Goal: Task Accomplishment & Management: Manage account settings

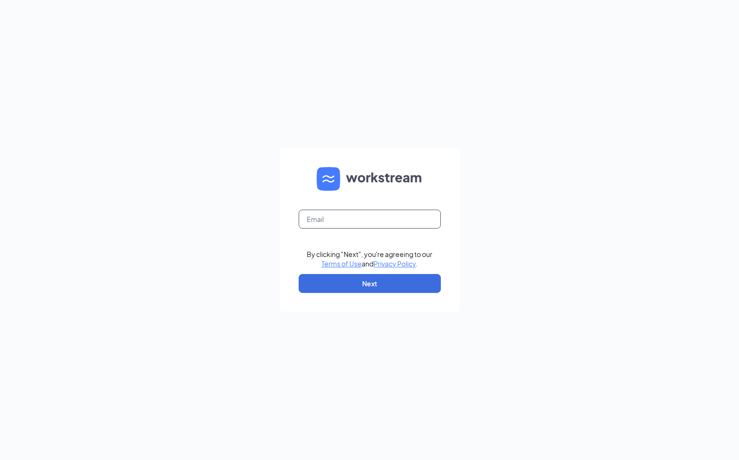
click at [325, 224] on input "text" at bounding box center [369, 219] width 142 height 19
type input "jullrich@srpihop.com"
click at [347, 288] on button "Next" at bounding box center [369, 283] width 142 height 19
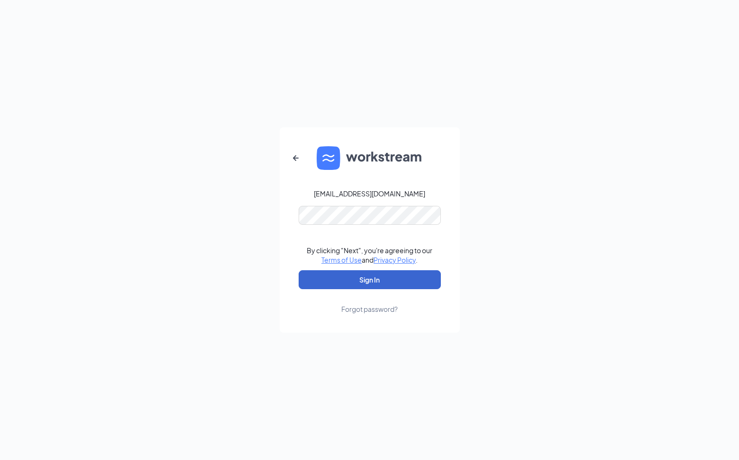
click at [366, 276] on button "Sign In" at bounding box center [369, 280] width 142 height 19
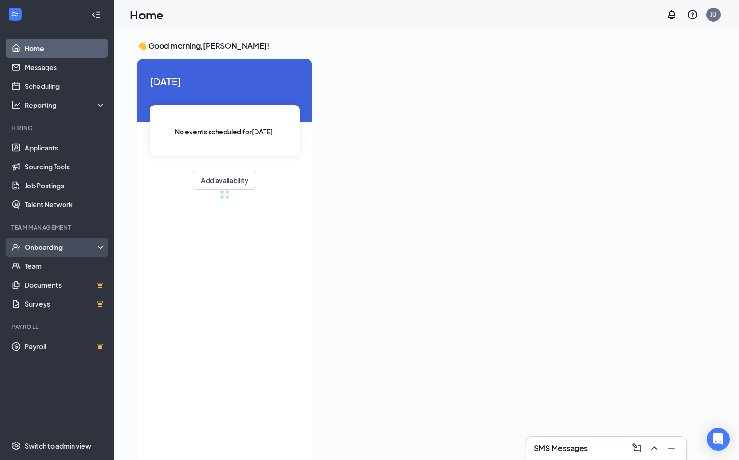
click at [50, 254] on div "Onboarding" at bounding box center [57, 247] width 114 height 19
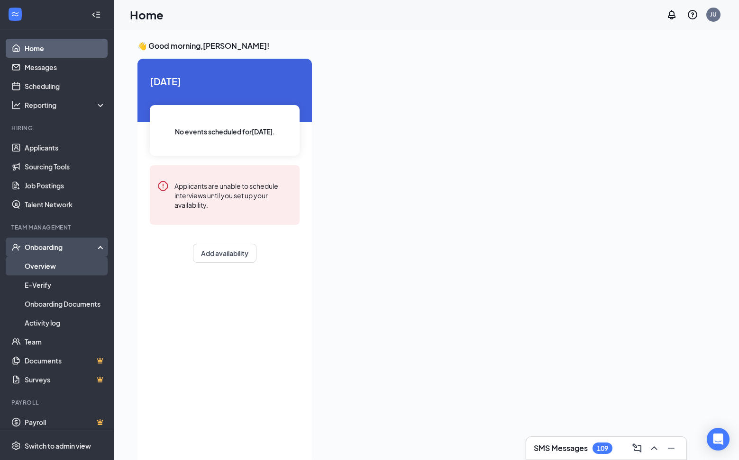
click at [57, 261] on link "Overview" at bounding box center [65, 266] width 81 height 19
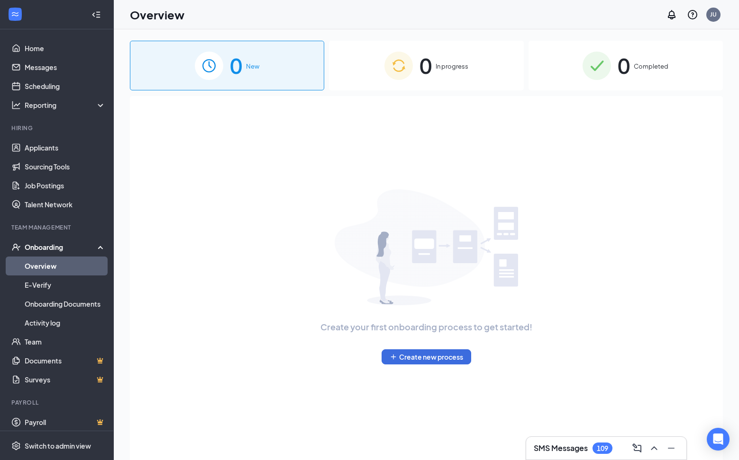
click at [615, 71] on div "0 Completed" at bounding box center [625, 66] width 194 height 50
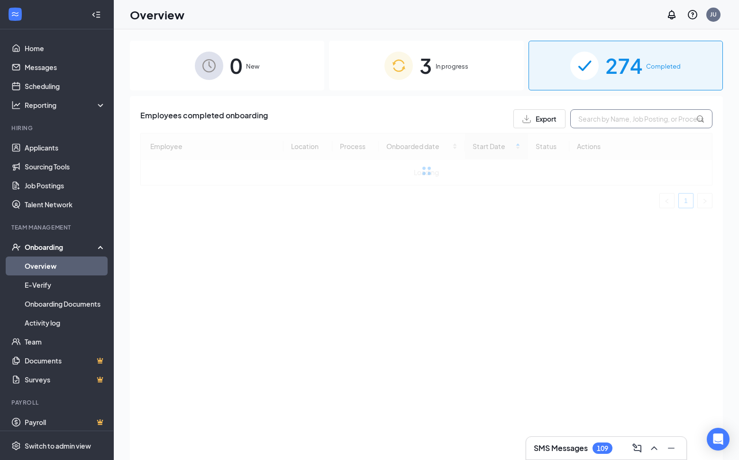
click at [606, 118] on input "text" at bounding box center [641, 118] width 142 height 19
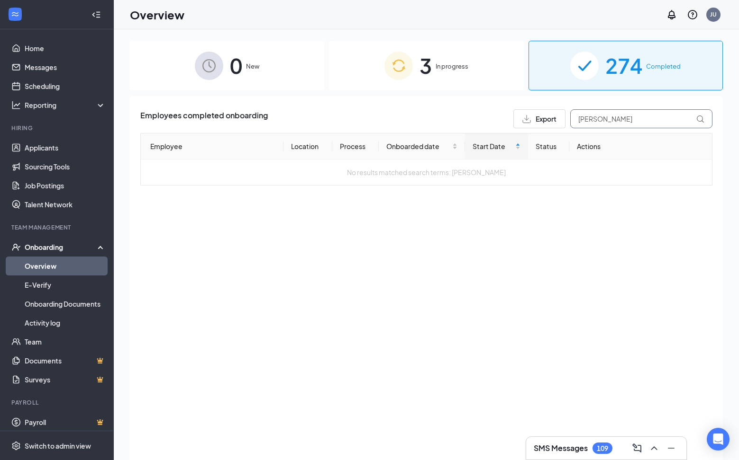
drag, startPoint x: 625, startPoint y: 122, endPoint x: 569, endPoint y: 123, distance: 55.9
click at [569, 123] on div "Export [PERSON_NAME]" at bounding box center [612, 118] width 199 height 19
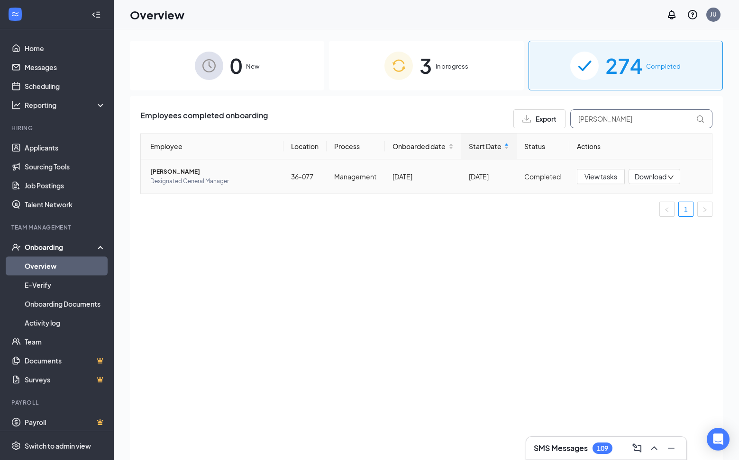
type input "[PERSON_NAME]"
click at [199, 177] on span "Designated General Manager" at bounding box center [213, 181] width 126 height 9
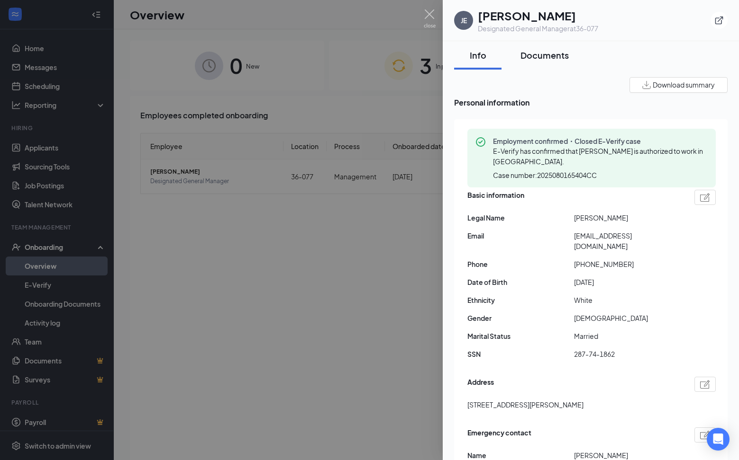
click at [540, 59] on div "Documents" at bounding box center [544, 55] width 48 height 12
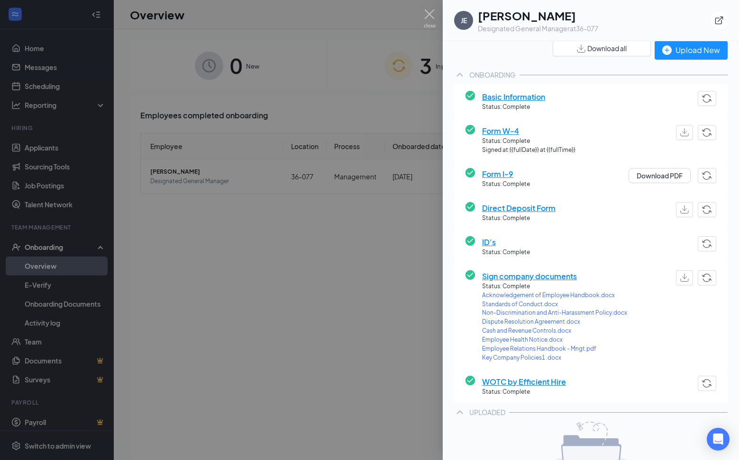
scroll to position [37, 0]
click at [490, 242] on span "ID's" at bounding box center [506, 241] width 48 height 12
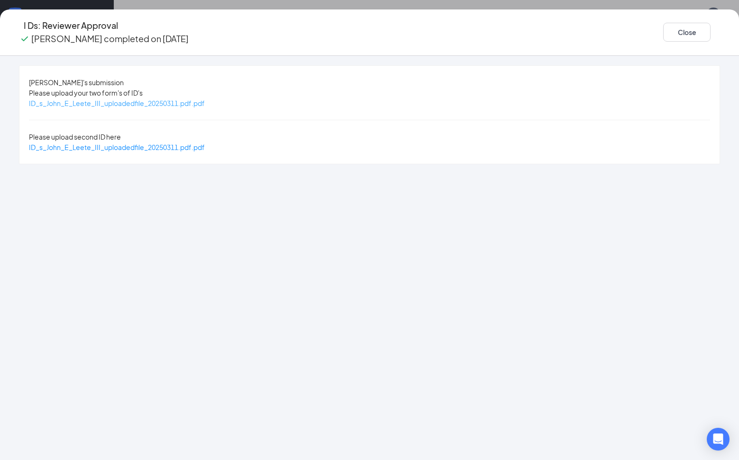
click at [205, 105] on span "ID_s_John_E_Leete_III_uploadedfile_20250311.pdf.pdf" at bounding box center [117, 103] width 176 height 9
click at [205, 143] on span "ID_s_John_E_Leete_III_uploadedfile_20250311.pdf.pdf" at bounding box center [117, 147] width 176 height 9
click at [663, 35] on button "Close" at bounding box center [686, 32] width 47 height 19
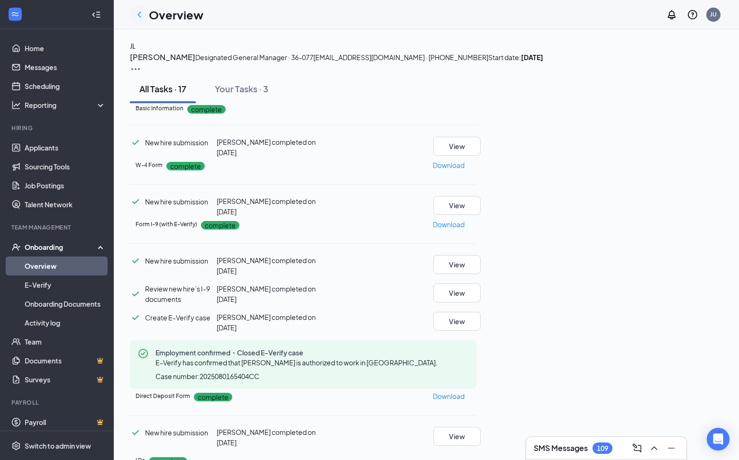
click at [143, 18] on icon "ChevronLeft" at bounding box center [139, 14] width 11 height 11
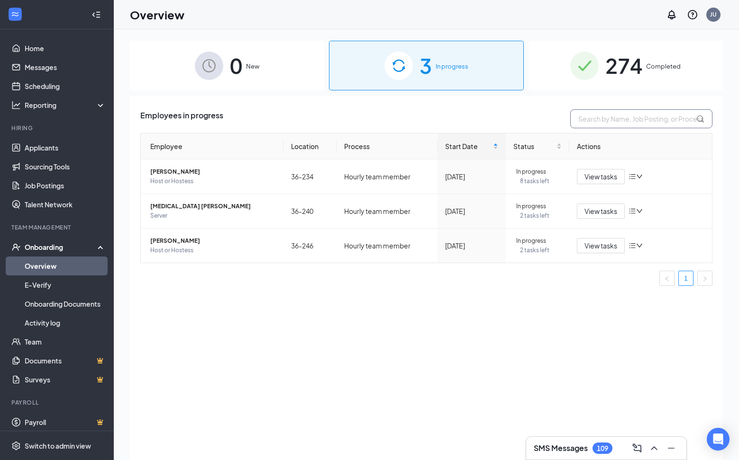
click at [640, 126] on input "text" at bounding box center [641, 118] width 142 height 19
click at [633, 78] on span "274" at bounding box center [623, 65] width 37 height 33
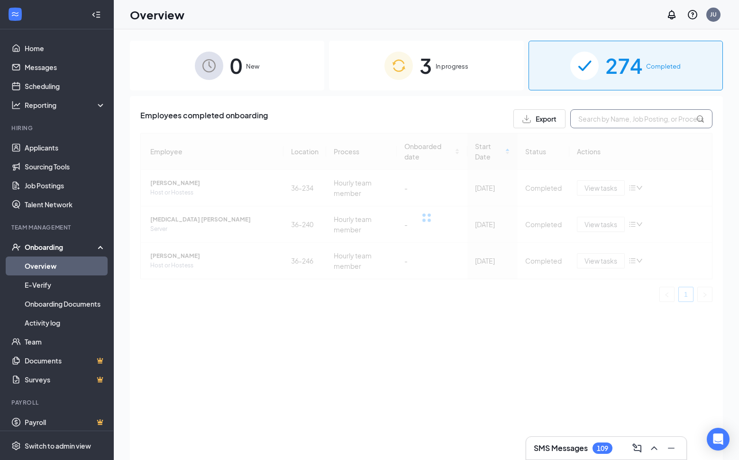
click at [621, 123] on input "text" at bounding box center [641, 118] width 142 height 19
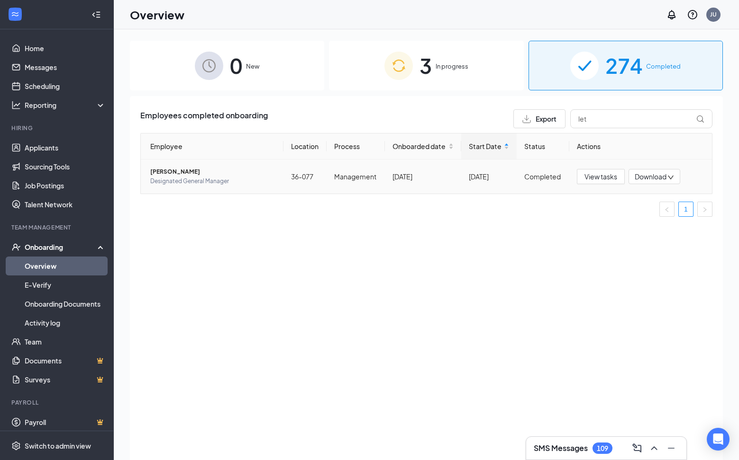
drag, startPoint x: 621, startPoint y: 123, endPoint x: 645, endPoint y: 181, distance: 63.7
click at [645, 181] on span "Download" at bounding box center [650, 177] width 32 height 10
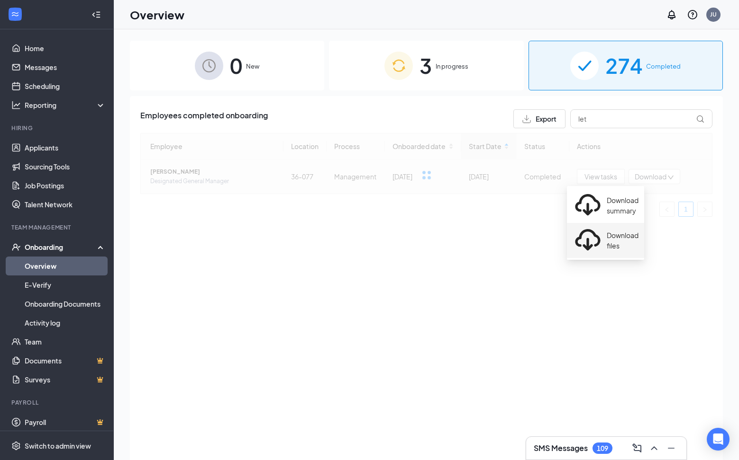
click at [634, 226] on div "Download files" at bounding box center [605, 241] width 66 height 30
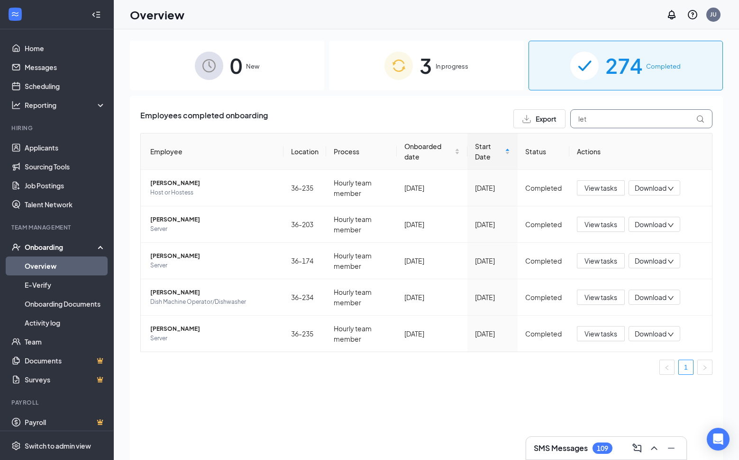
click at [623, 126] on input "let" at bounding box center [641, 118] width 142 height 19
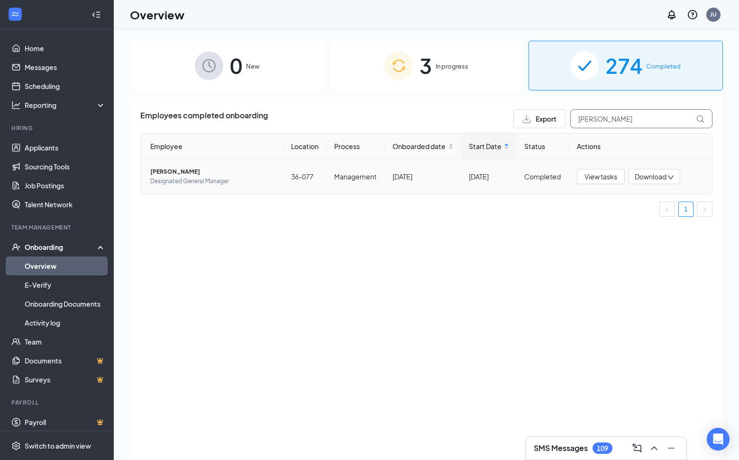
type input "[PERSON_NAME]"
click at [639, 177] on span "Download" at bounding box center [650, 177] width 32 height 10
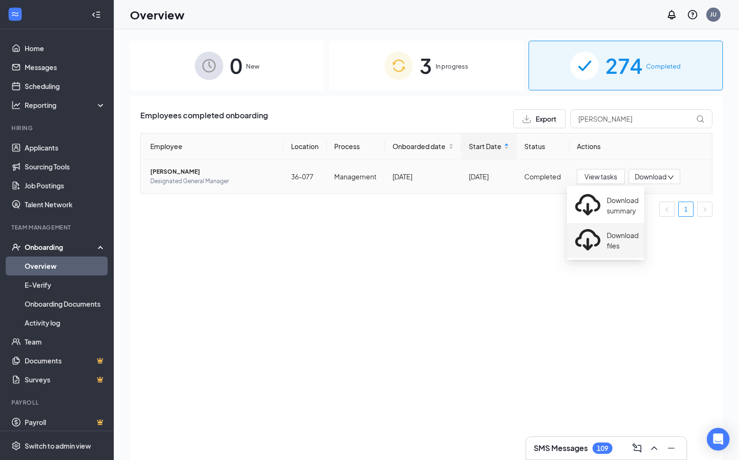
click at [624, 226] on div "Download files" at bounding box center [605, 241] width 66 height 30
